Goal: Transaction & Acquisition: Purchase product/service

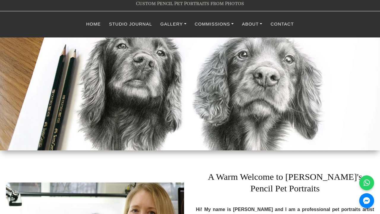
scroll to position [32, 0]
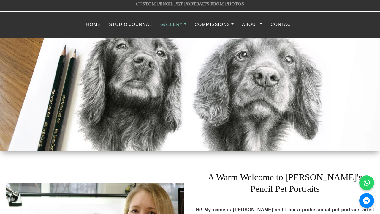
click at [178, 23] on link "Gallery" at bounding box center [173, 25] width 34 height 12
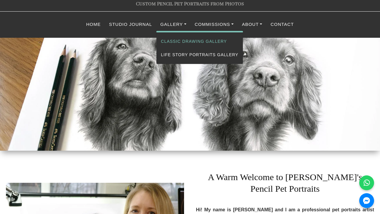
click at [202, 42] on link "Classic Drawing Gallery" at bounding box center [199, 41] width 86 height 13
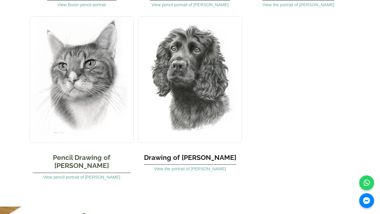
scroll to position [1983, 0]
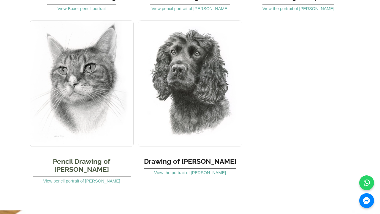
click at [77, 52] on img at bounding box center [82, 83] width 104 height 126
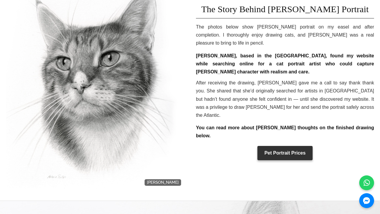
scroll to position [187, 0]
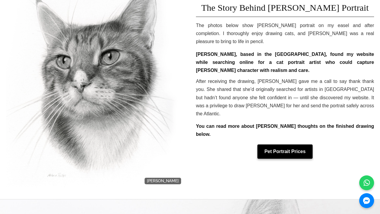
click at [268, 144] on link "Pet Portrait Prices" at bounding box center [284, 151] width 55 height 14
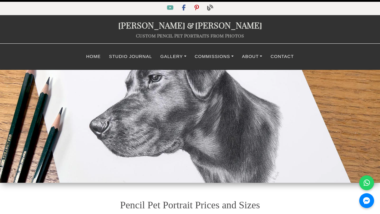
select select "GBP"
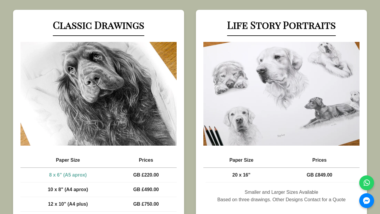
scroll to position [301, 0]
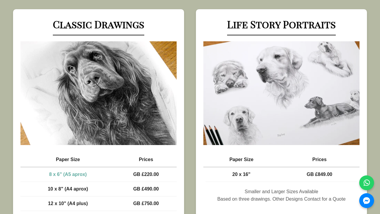
click at [268, 106] on img at bounding box center [281, 93] width 156 height 104
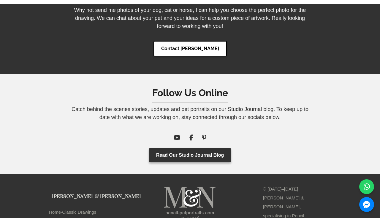
scroll to position [1711, 0]
